Goal: Task Accomplishment & Management: Complete application form

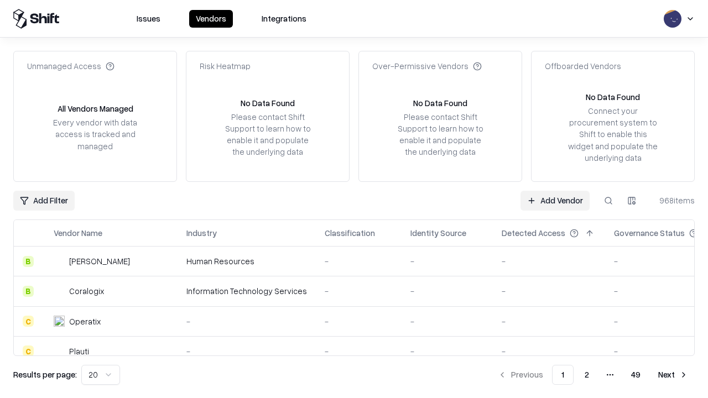
click at [555, 200] on link "Add Vendor" at bounding box center [555, 201] width 69 height 20
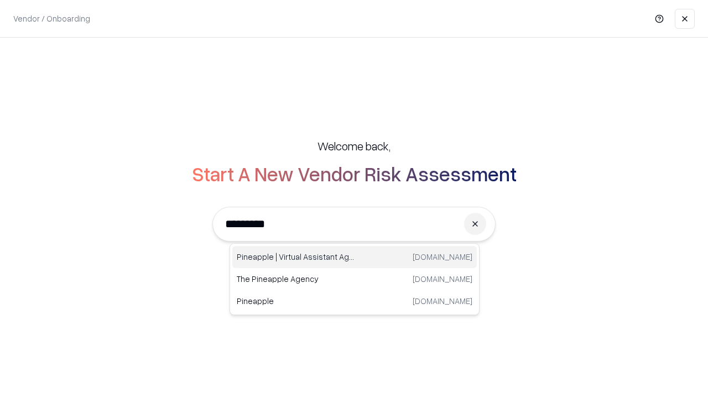
click at [355, 257] on div "Pineapple | Virtual Assistant Agency trypineapple.com" at bounding box center [354, 257] width 245 height 22
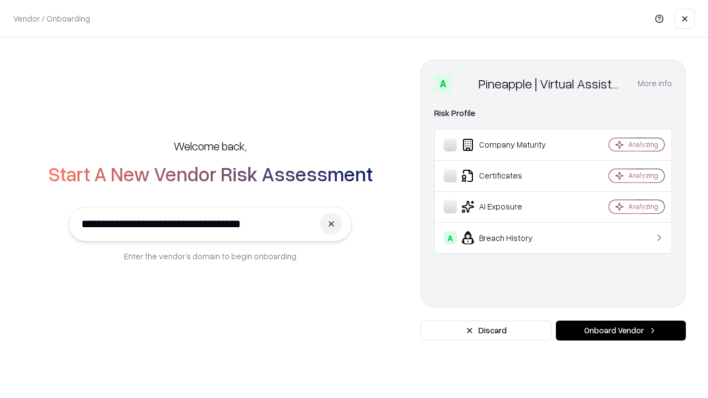
type input "**********"
click at [621, 331] on button "Onboard Vendor" at bounding box center [621, 331] width 130 height 20
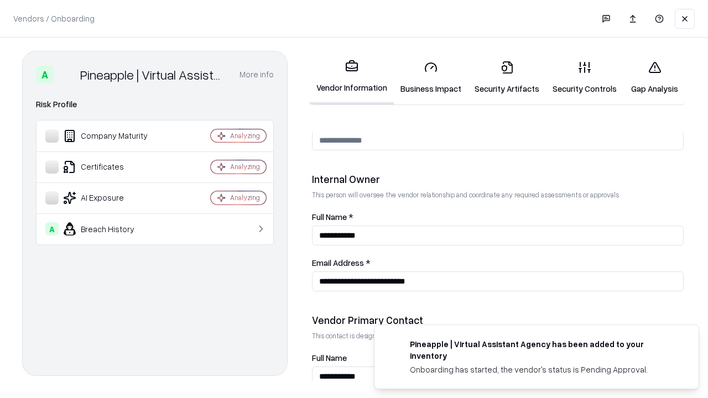
scroll to position [573, 0]
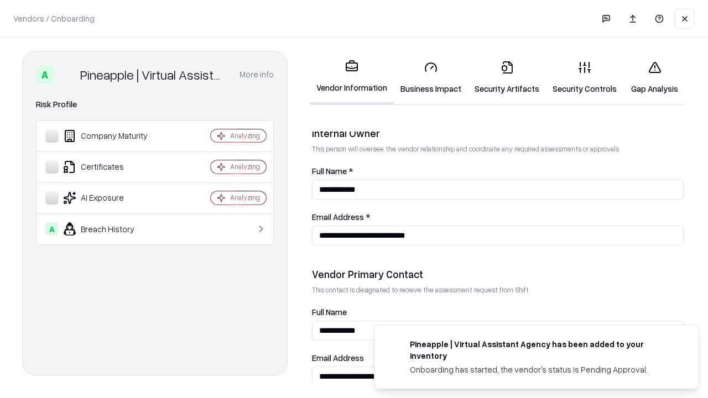
click at [507, 77] on link "Security Artifacts" at bounding box center [507, 77] width 78 height 51
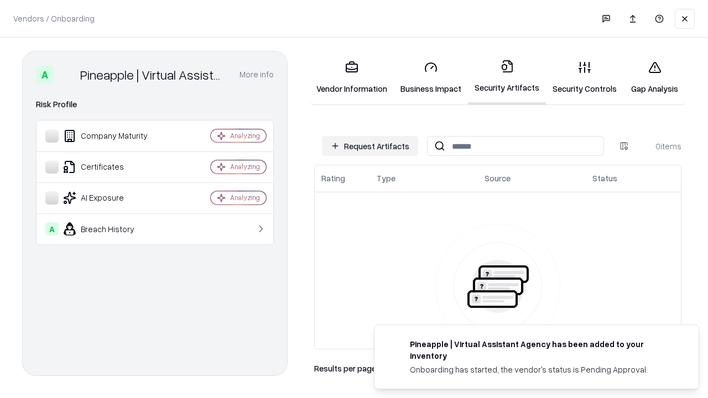
click at [370, 146] on button "Request Artifacts" at bounding box center [370, 146] width 96 height 20
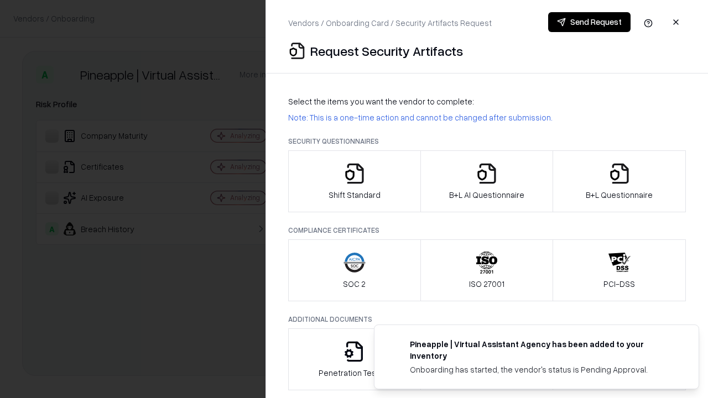
click at [619, 181] on icon "button" at bounding box center [620, 174] width 22 height 22
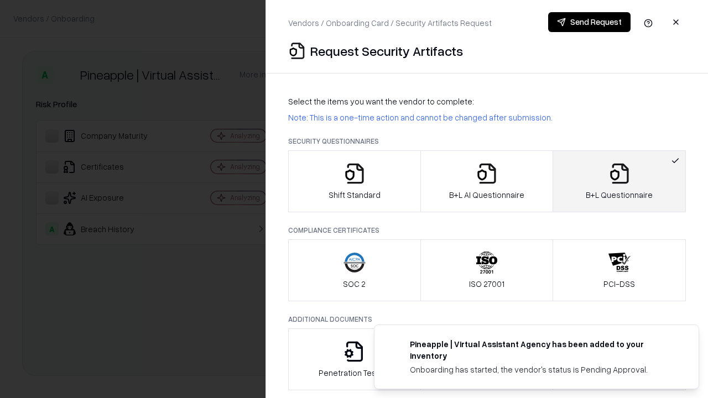
click at [486, 181] on icon "button" at bounding box center [487, 174] width 22 height 22
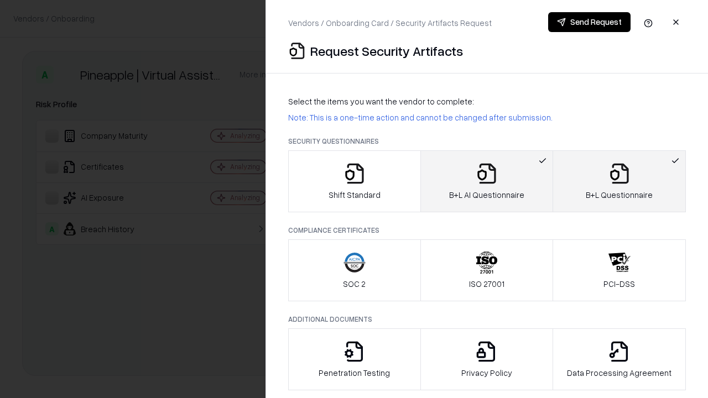
click at [589, 22] on button "Send Request" at bounding box center [589, 22] width 82 height 20
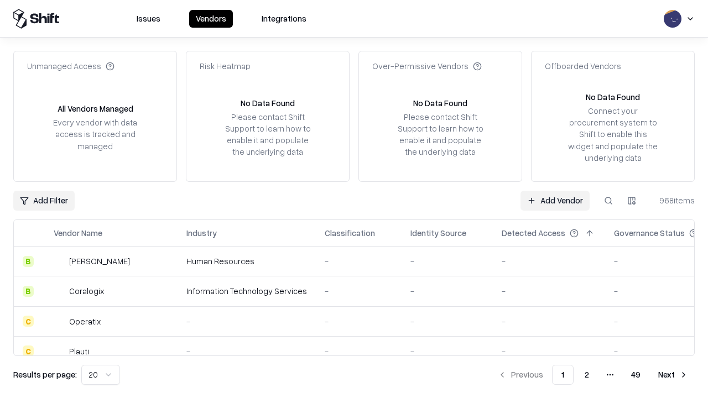
click at [609, 200] on button at bounding box center [609, 201] width 20 height 20
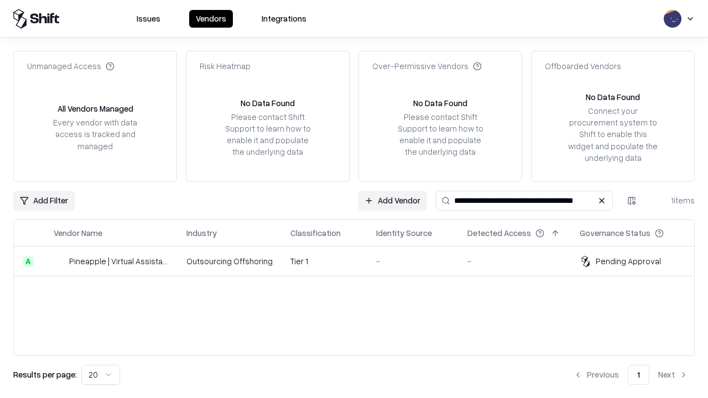
type input "**********"
click at [361, 261] on td "Tier 1" at bounding box center [325, 262] width 86 height 30
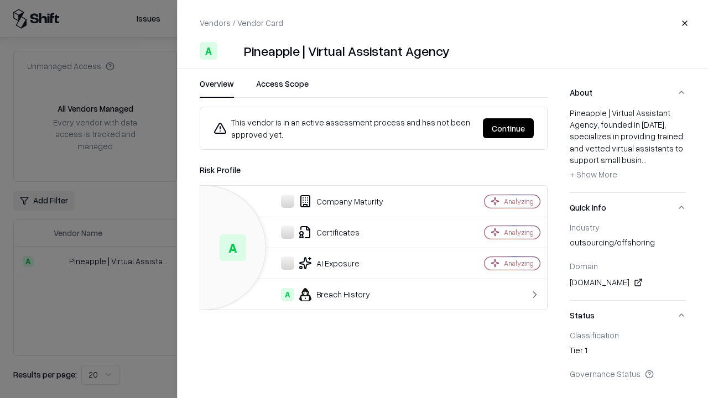
click at [508, 128] on button "Continue" at bounding box center [508, 128] width 51 height 20
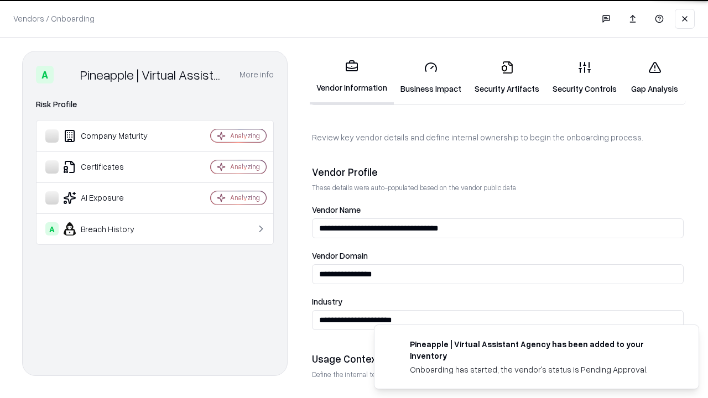
click at [507, 77] on link "Security Artifacts" at bounding box center [507, 77] width 78 height 51
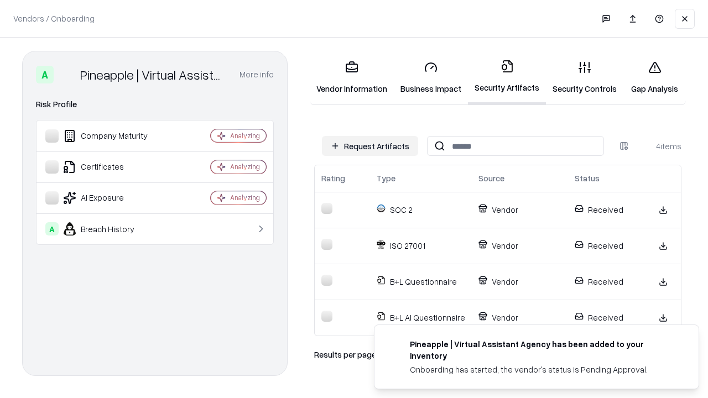
click at [654, 77] on link "Gap Analysis" at bounding box center [654, 77] width 63 height 51
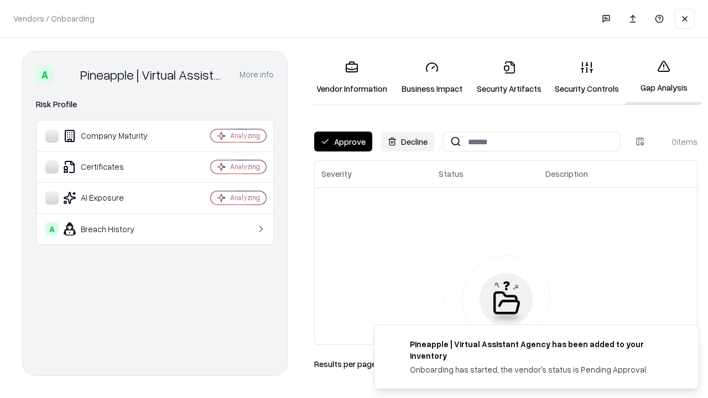
click at [343, 142] on button "Approve" at bounding box center [343, 142] width 58 height 20
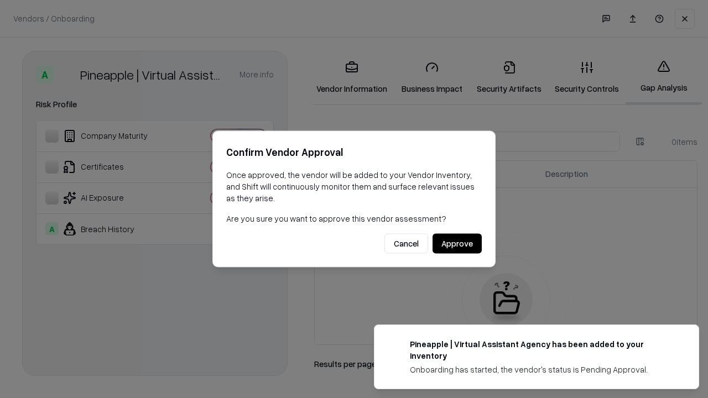
click at [457, 243] on button "Approve" at bounding box center [457, 244] width 49 height 20
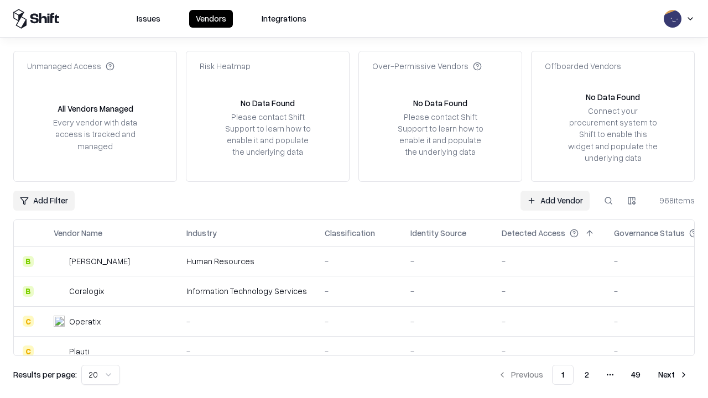
type input "**********"
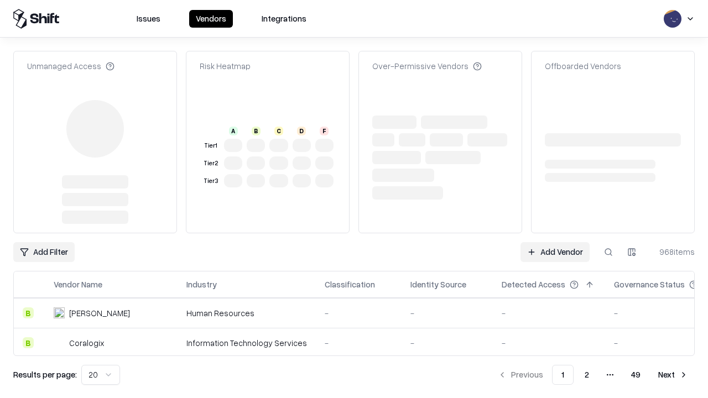
click at [555, 242] on link "Add Vendor" at bounding box center [555, 252] width 69 height 20
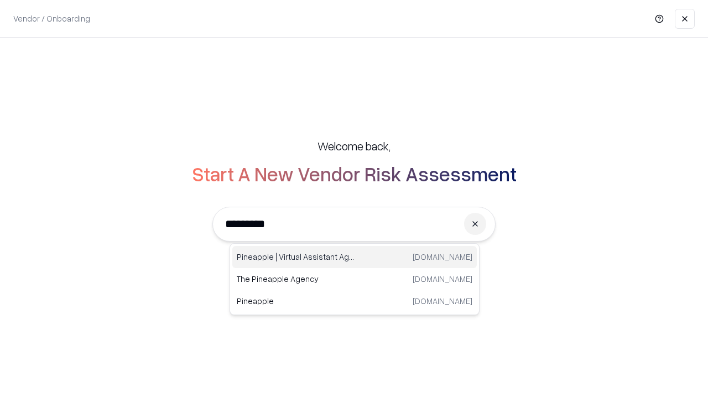
click at [355, 257] on div "Pineapple | Virtual Assistant Agency [DOMAIN_NAME]" at bounding box center [354, 257] width 245 height 22
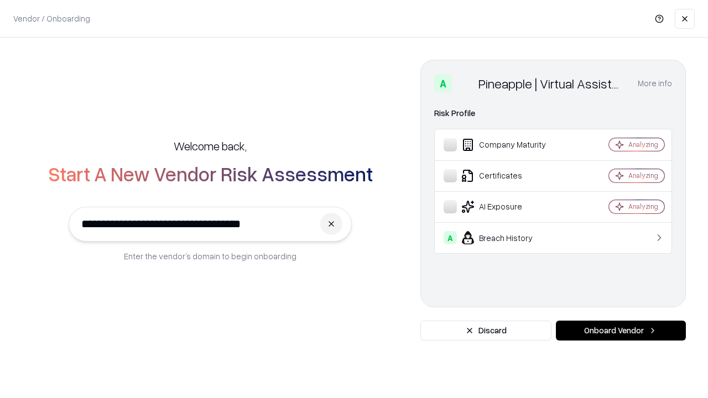
type input "**********"
click at [621, 331] on button "Onboard Vendor" at bounding box center [621, 331] width 130 height 20
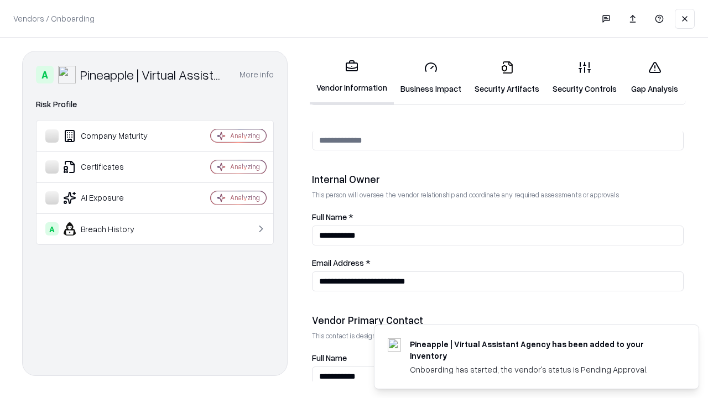
scroll to position [573, 0]
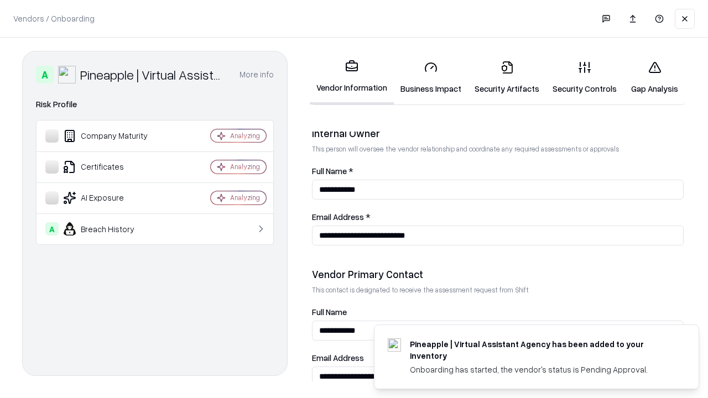
click at [654, 77] on link "Gap Analysis" at bounding box center [654, 77] width 63 height 51
